Goal: Task Accomplishment & Management: Complete application form

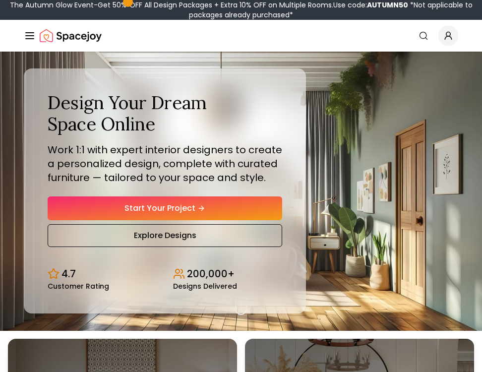
click at [200, 213] on link "Start Your Project" at bounding box center [165, 209] width 235 height 24
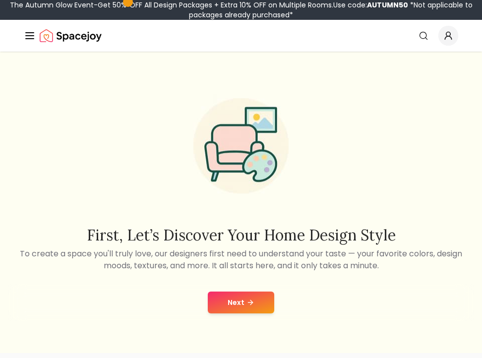
click at [248, 302] on icon at bounding box center [251, 303] width 8 height 8
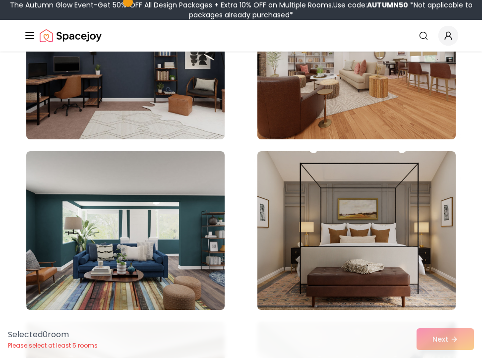
scroll to position [419, 0]
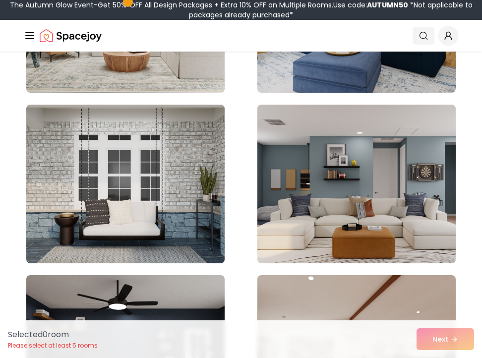
click at [426, 31] on icon "Global" at bounding box center [424, 36] width 10 height 10
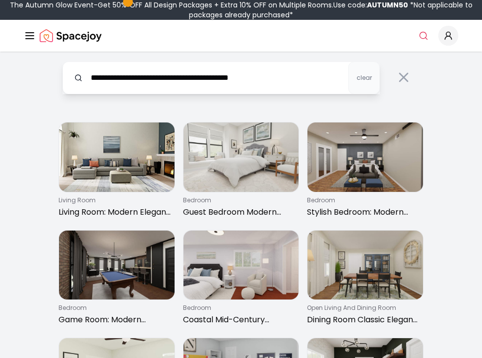
drag, startPoint x: 205, startPoint y: 78, endPoint x: 189, endPoint y: 79, distance: 16.0
click at [189, 79] on input "**********" at bounding box center [222, 78] width 318 height 33
click at [281, 84] on input "**********" at bounding box center [222, 78] width 318 height 33
type input "**********"
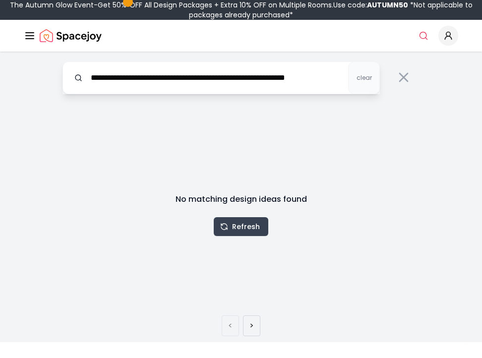
click at [254, 224] on button "Refresh" at bounding box center [241, 226] width 55 height 19
click at [397, 80] on icon at bounding box center [404, 77] width 16 height 16
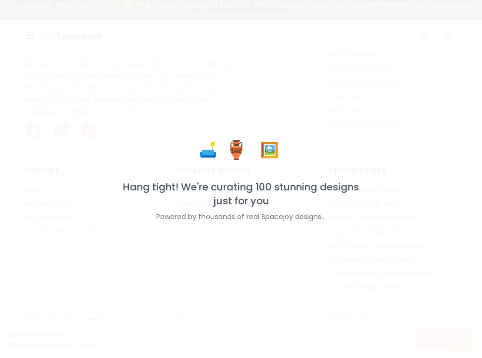
click at [373, 80] on div "🛋️ 🏺 🖼️ Hang tight! We're curating 100 stunning designs just for you Powered by…" at bounding box center [241, 179] width 482 height 358
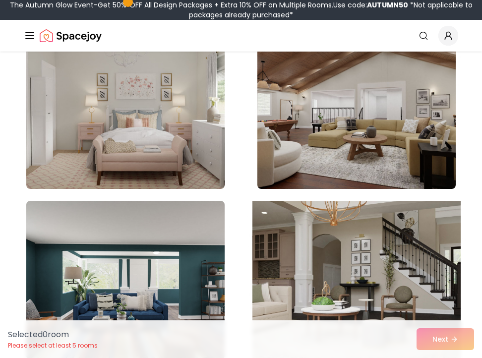
scroll to position [2540, 0]
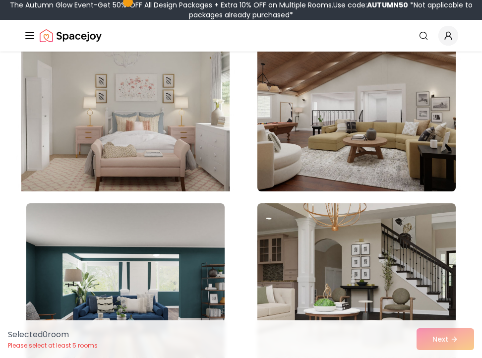
click at [154, 144] on img at bounding box center [125, 112] width 208 height 167
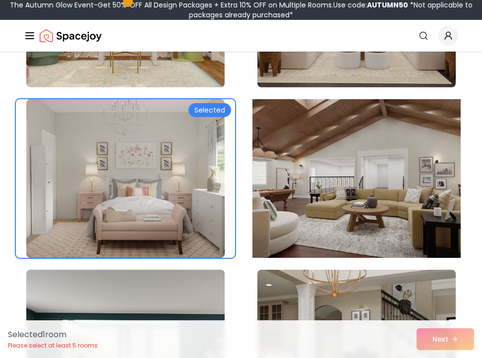
scroll to position [2429, 0]
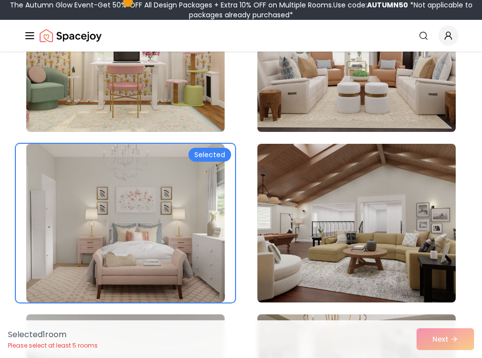
click at [450, 344] on div "Selected 1 room Please select at least 5 rooms Next" at bounding box center [241, 340] width 482 height 38
click at [444, 341] on div "Selected 1 room Please select at least 5 rooms Next" at bounding box center [241, 340] width 482 height 38
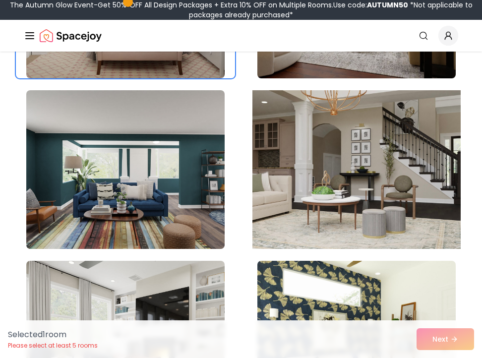
scroll to position [2668, 0]
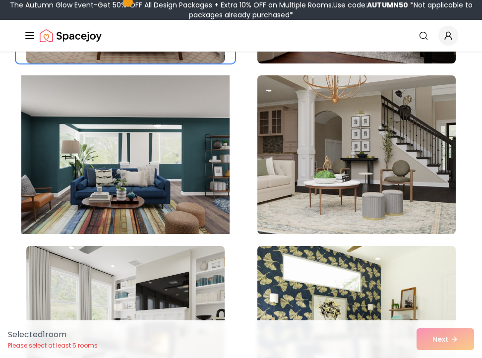
click at [185, 177] on img at bounding box center [125, 154] width 208 height 167
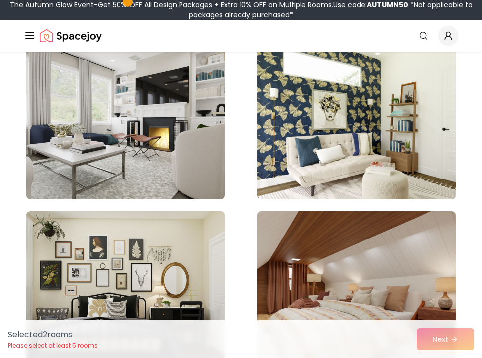
scroll to position [2933, 0]
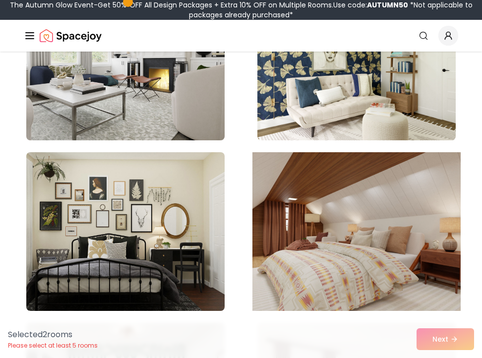
click at [313, 186] on img at bounding box center [357, 231] width 208 height 167
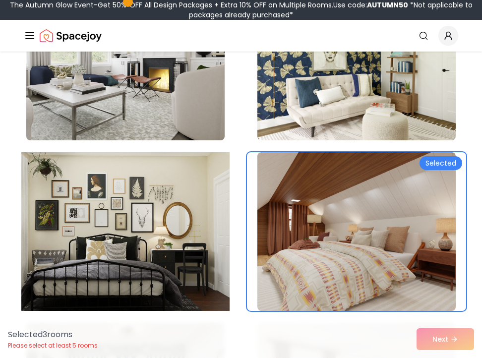
click at [163, 237] on img at bounding box center [125, 231] width 208 height 167
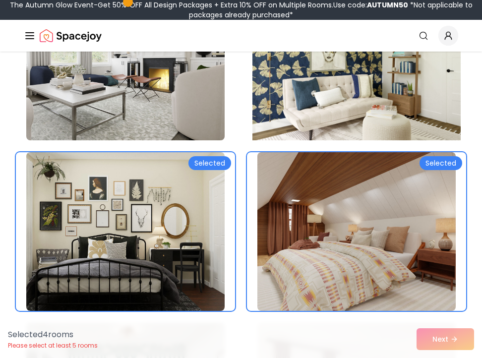
click at [294, 104] on img at bounding box center [357, 61] width 208 height 167
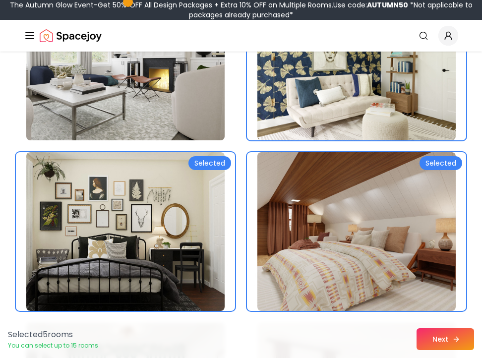
click at [440, 336] on button "Next" at bounding box center [446, 340] width 58 height 22
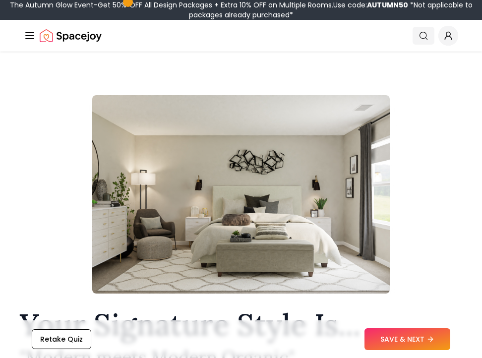
click at [429, 41] on link "Search" at bounding box center [424, 36] width 22 height 18
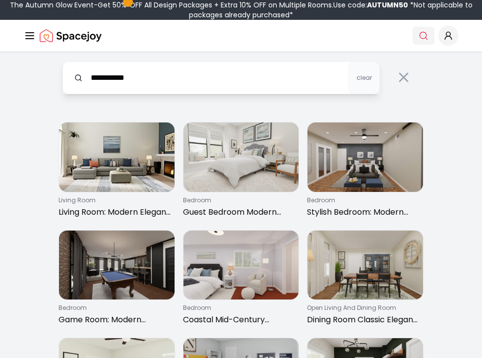
type input "**********"
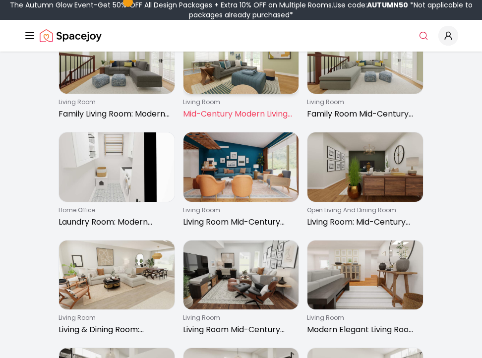
scroll to position [168, 0]
